Goal: Information Seeking & Learning: Learn about a topic

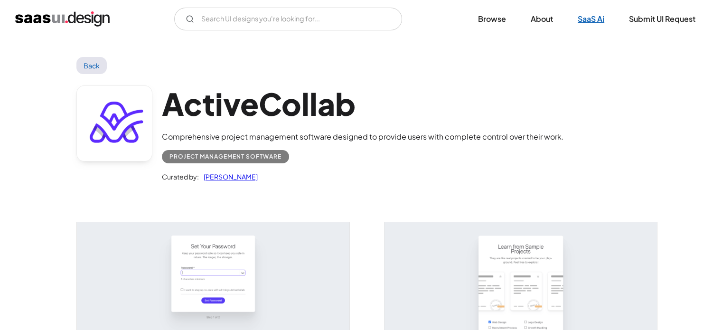
click at [593, 17] on link "SaaS Ai" at bounding box center [590, 19] width 49 height 21
drag, startPoint x: 493, startPoint y: 22, endPoint x: 500, endPoint y: 22, distance: 6.6
click at [493, 22] on link "Browse" at bounding box center [492, 19] width 51 height 21
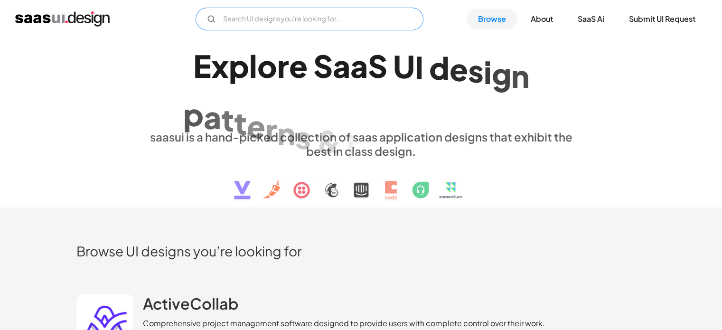
click at [236, 28] on input "Email Form" at bounding box center [310, 19] width 228 height 23
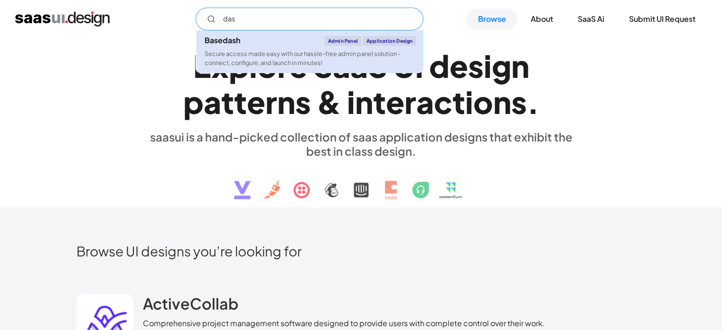
click at [252, 60] on div "Secure access made easy with our hassle-free admin panel solution - connect, co…" at bounding box center [310, 58] width 212 height 18
type input "das"
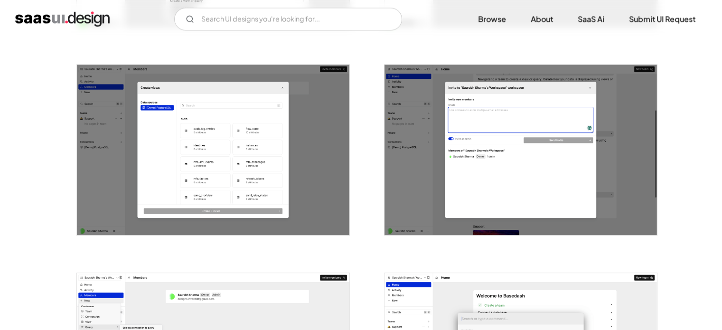
scroll to position [1202, 0]
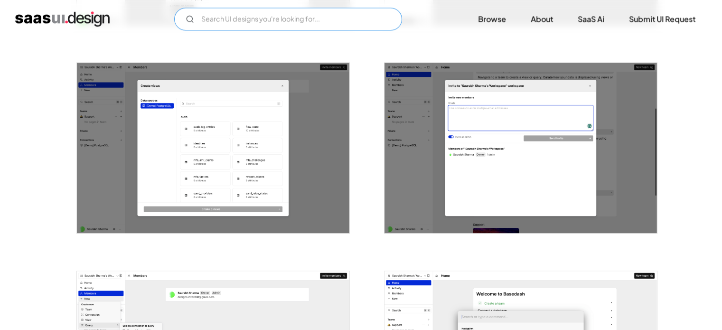
click at [237, 20] on input "Email Form" at bounding box center [288, 19] width 228 height 23
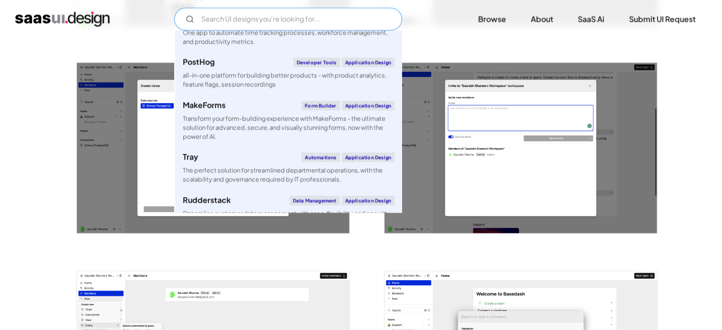
scroll to position [704, 0]
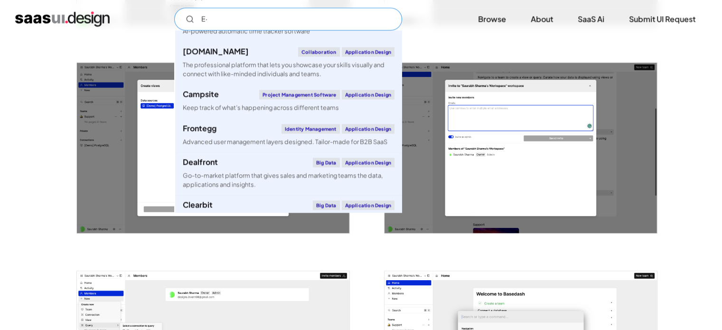
type input "E"
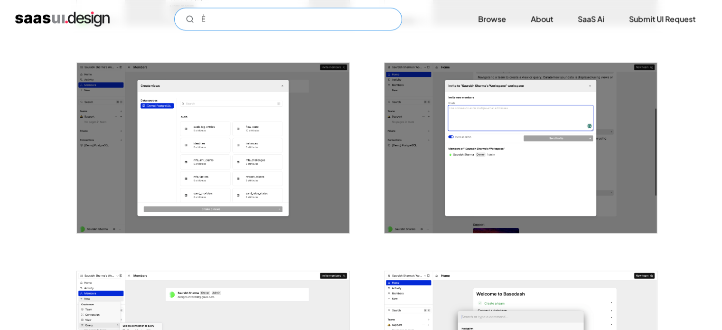
scroll to position [0, 0]
type input "Ẻ"
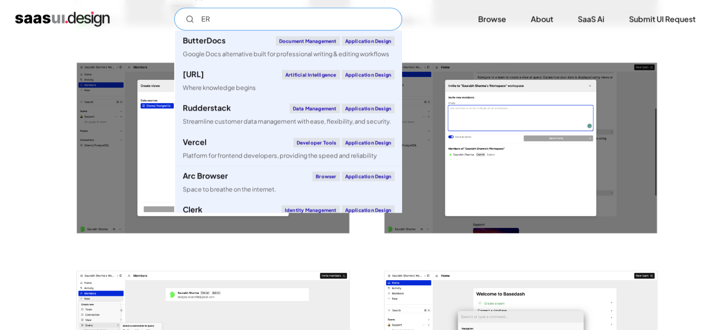
type input "E"
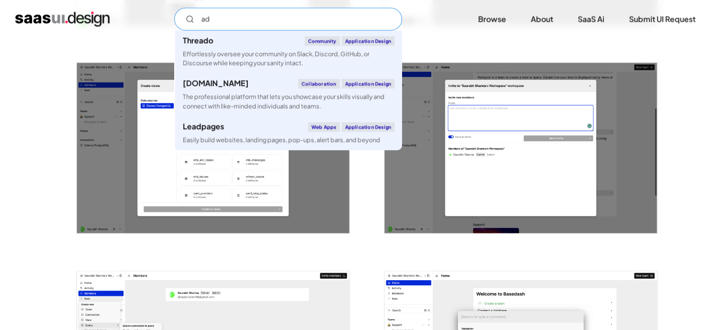
type input "a"
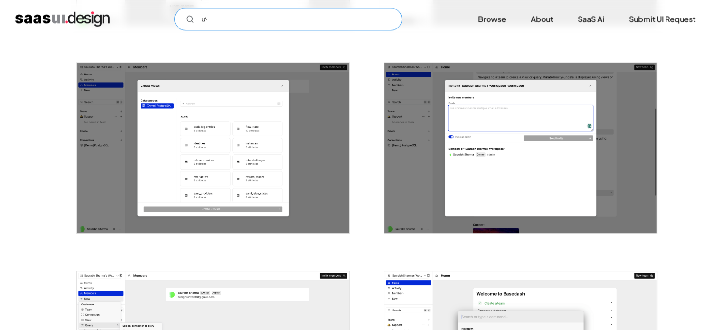
type input "ư"
type input "w"
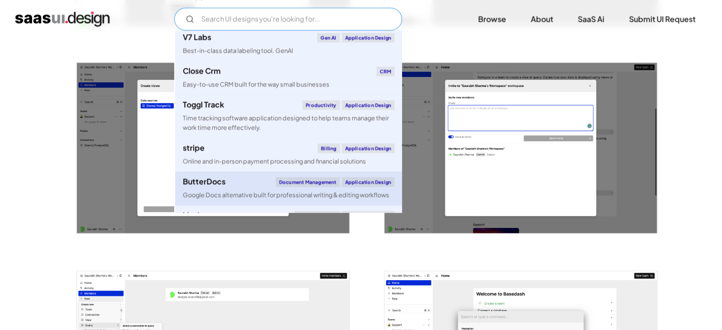
scroll to position [9, 0]
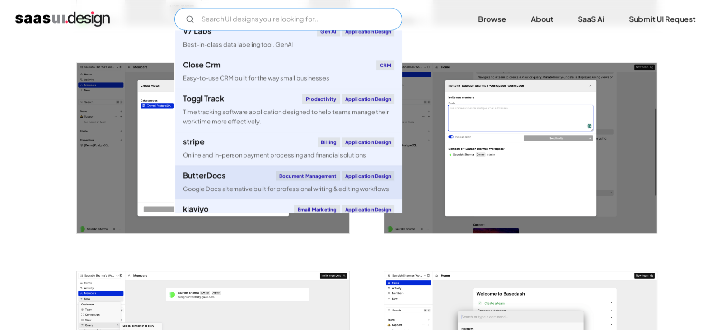
type input "ư"
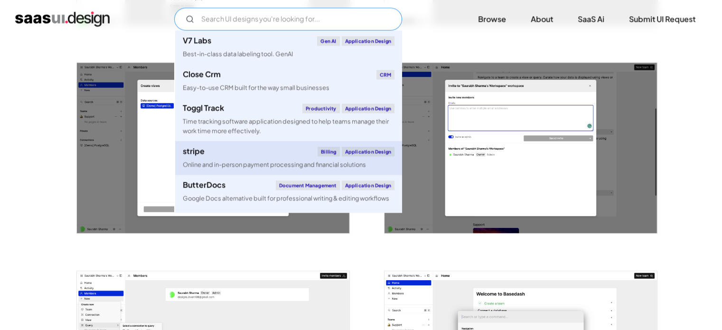
click at [323, 150] on div "Billing" at bounding box center [329, 151] width 22 height 9
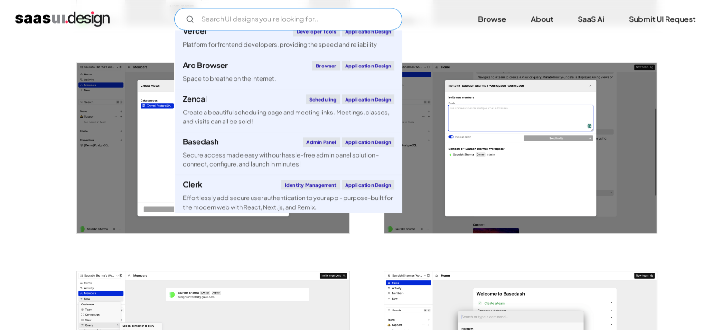
scroll to position [959, 0]
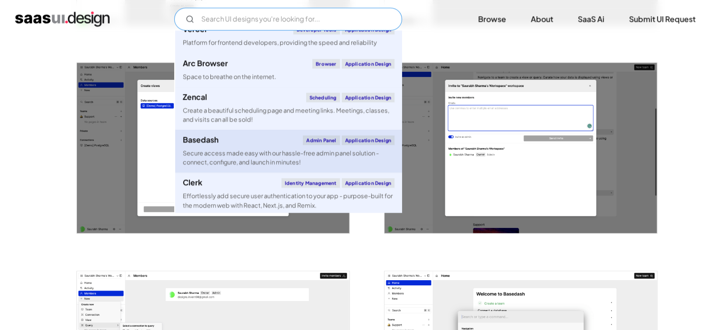
click at [302, 146] on link "Basedash Admin Panel Application Design Secure access made easy with our hassle…" at bounding box center [288, 151] width 227 height 43
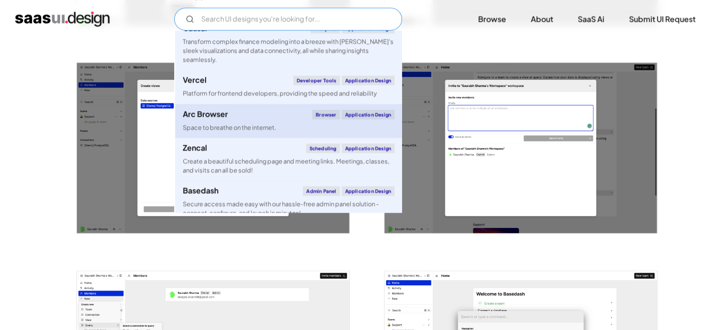
scroll to position [902, 0]
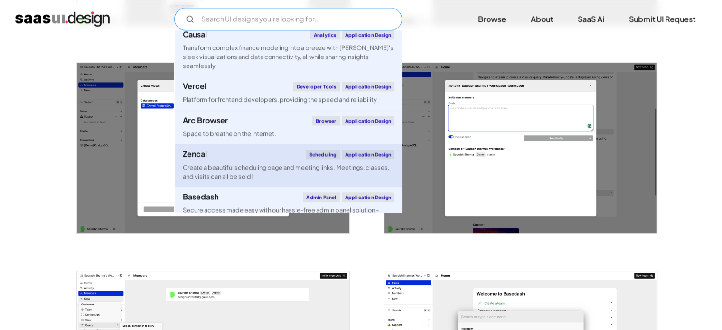
click at [269, 169] on div "Create a beautiful scheduling page and meeting links. Meetings, classes, and vi…" at bounding box center [289, 172] width 212 height 18
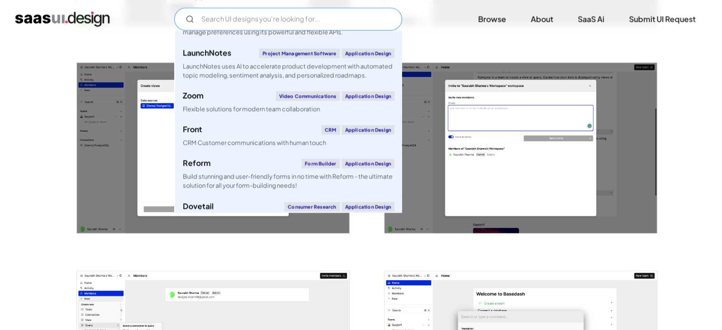
scroll to position [1792, 0]
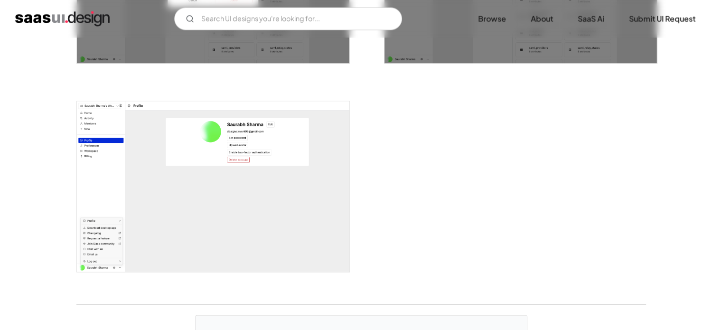
scroll to position [1901, 0]
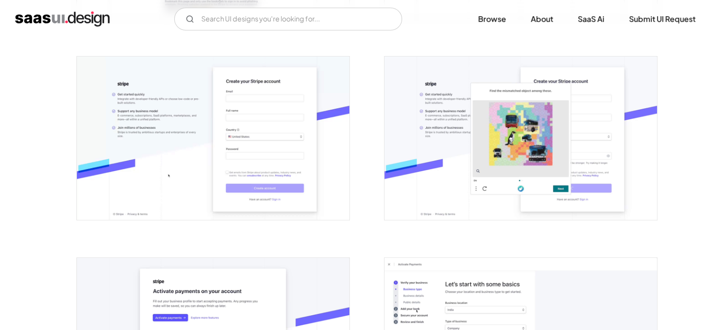
scroll to position [368, 0]
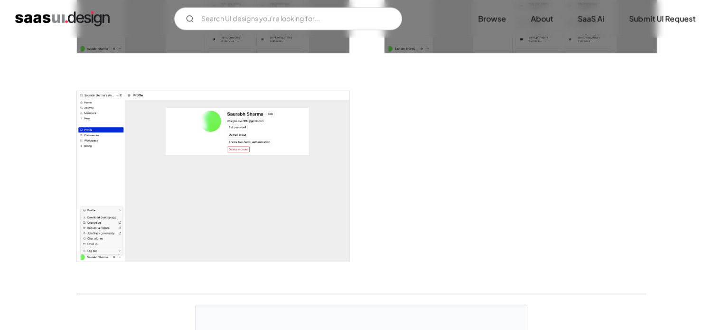
scroll to position [2281, 0]
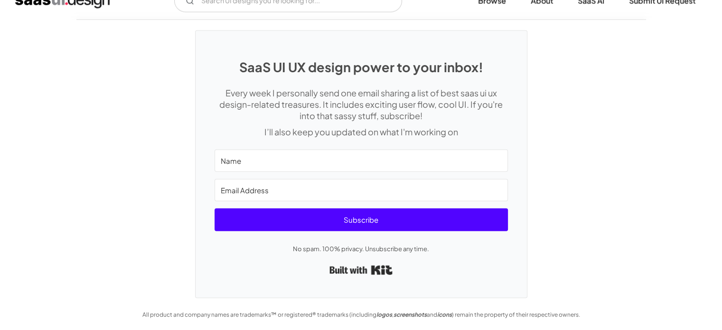
click at [281, 162] on input "Name" at bounding box center [361, 161] width 293 height 22
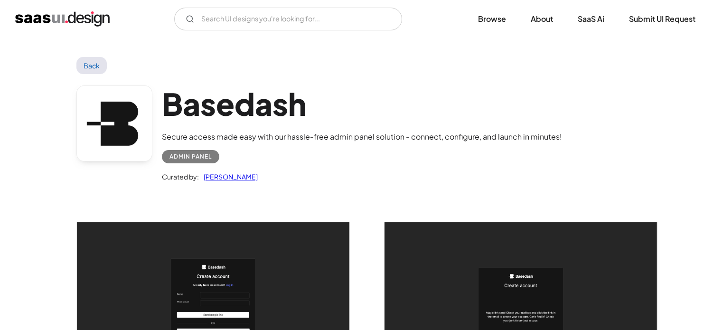
scroll to position [71, 0]
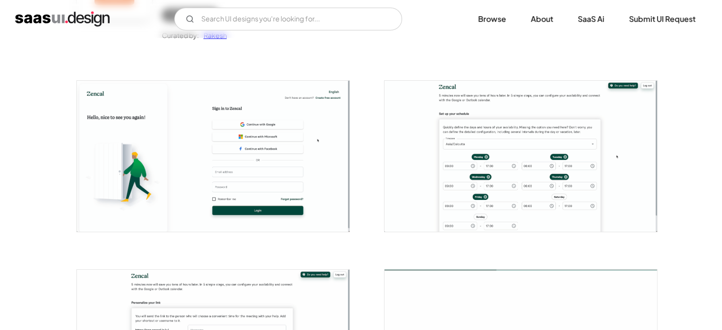
scroll to position [144, 0]
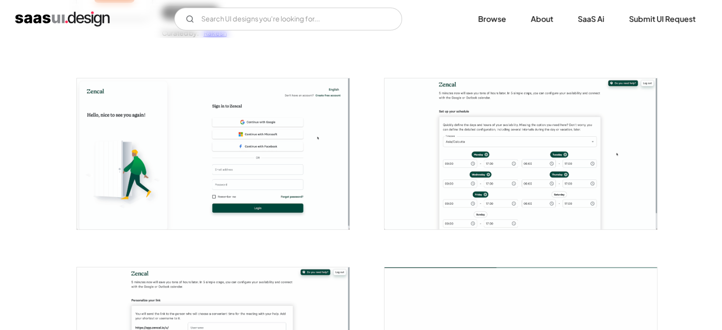
click at [212, 158] on img "open lightbox" at bounding box center [213, 153] width 272 height 150
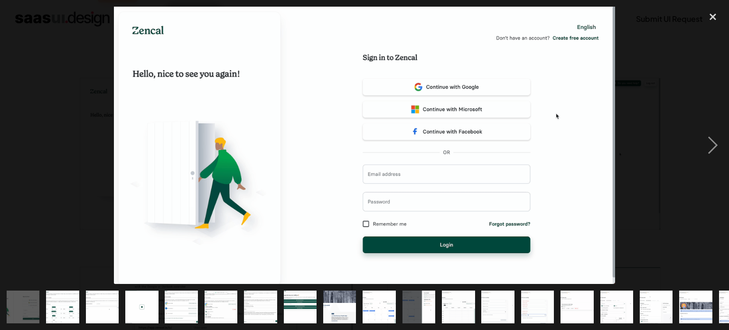
click at [426, 155] on img at bounding box center [365, 145] width 502 height 277
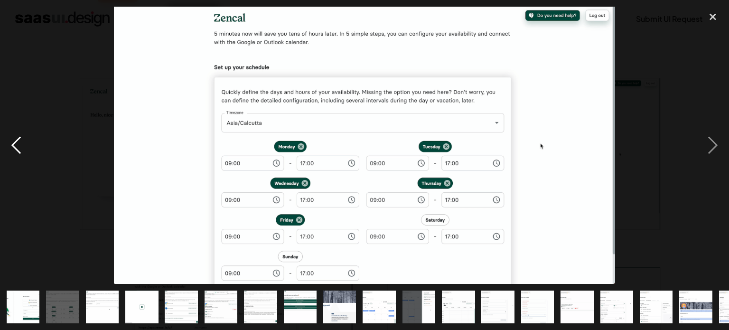
click at [16, 146] on div "previous image" at bounding box center [16, 145] width 32 height 277
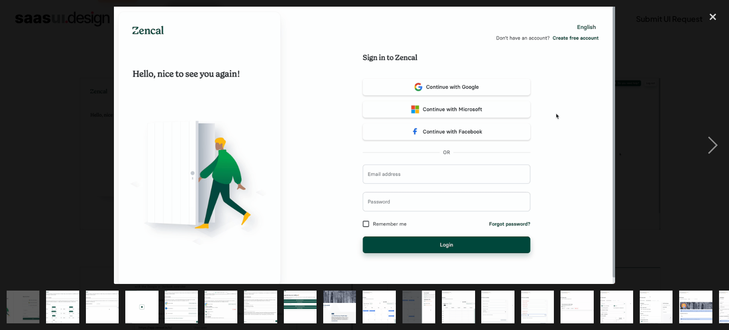
click at [420, 172] on img at bounding box center [365, 145] width 502 height 277
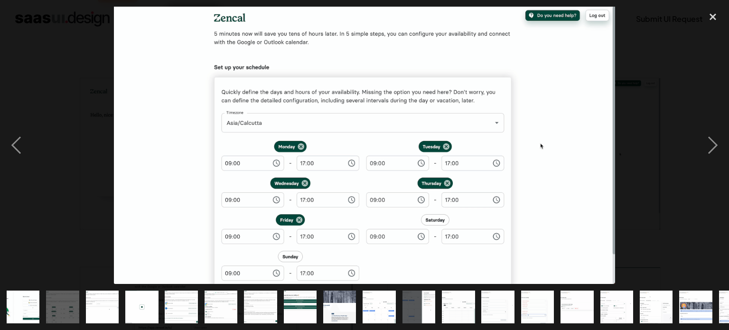
click at [285, 178] on img at bounding box center [365, 145] width 502 height 277
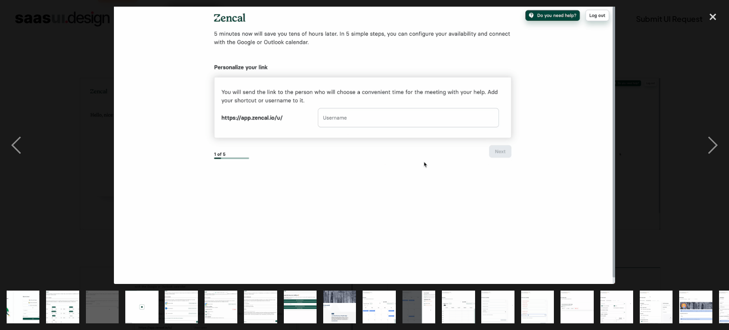
click at [355, 182] on img at bounding box center [365, 145] width 502 height 277
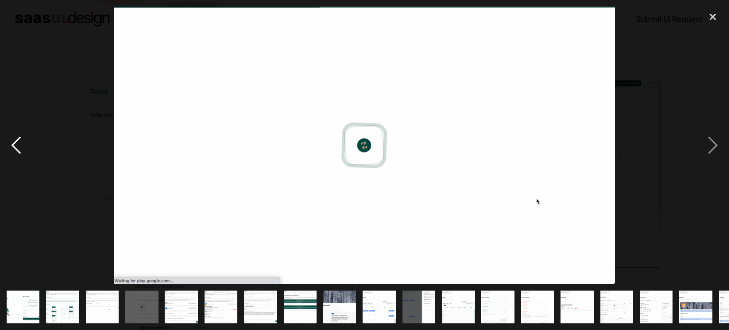
click at [9, 144] on div "previous image" at bounding box center [16, 145] width 32 height 277
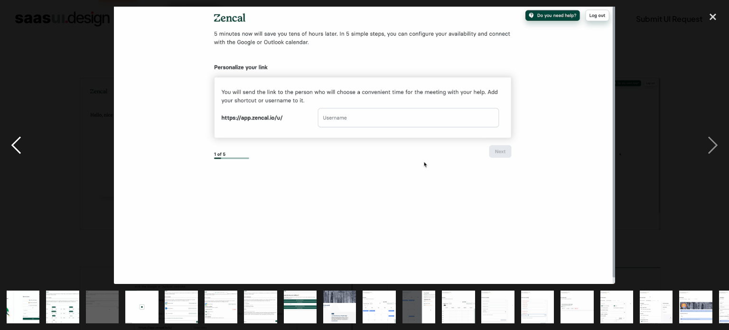
click at [11, 143] on div "previous image" at bounding box center [16, 145] width 32 height 277
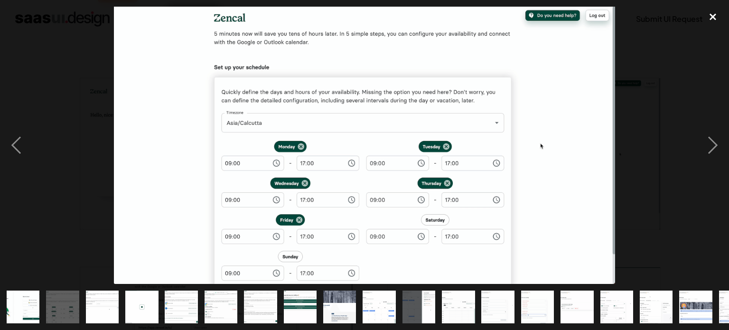
click at [708, 21] on div "close lightbox" at bounding box center [713, 17] width 32 height 21
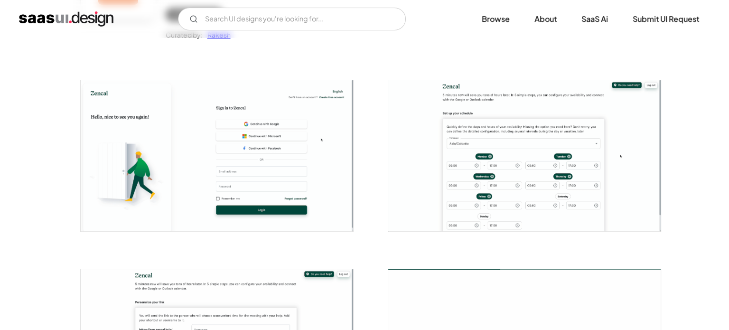
scroll to position [142, 0]
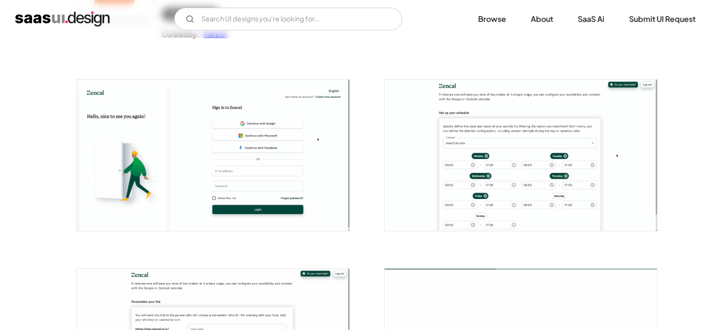
click at [282, 135] on img "open lightbox" at bounding box center [213, 155] width 272 height 150
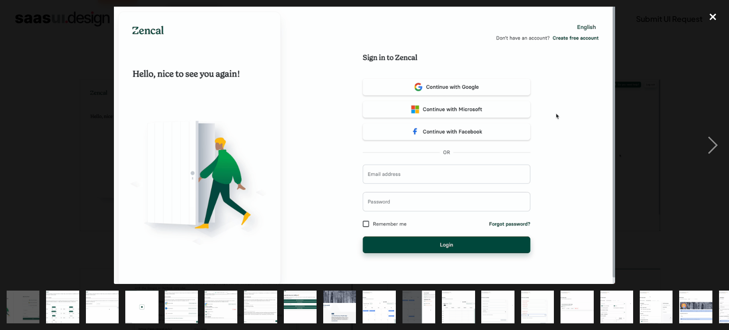
click at [714, 19] on div "close lightbox" at bounding box center [713, 17] width 32 height 21
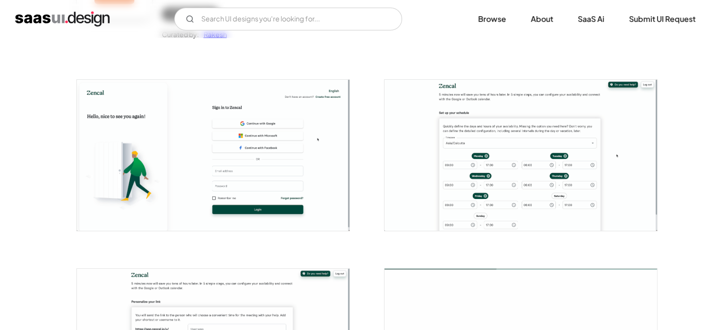
click at [298, 161] on img "open lightbox" at bounding box center [213, 155] width 272 height 150
